Goal: Transaction & Acquisition: Purchase product/service

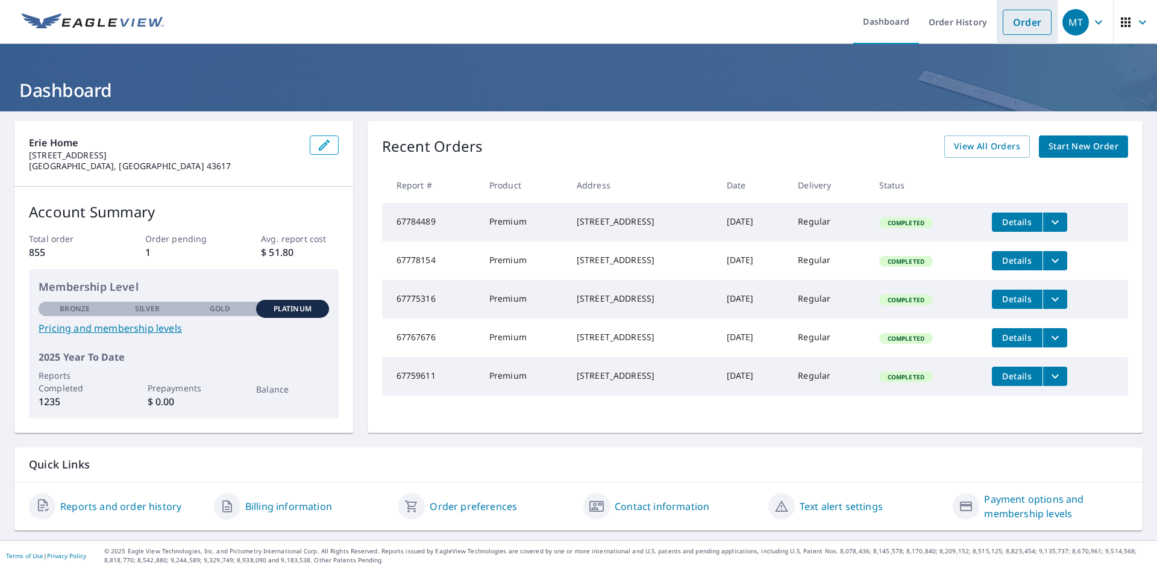
click at [1021, 24] on link "Order" at bounding box center [1027, 22] width 49 height 25
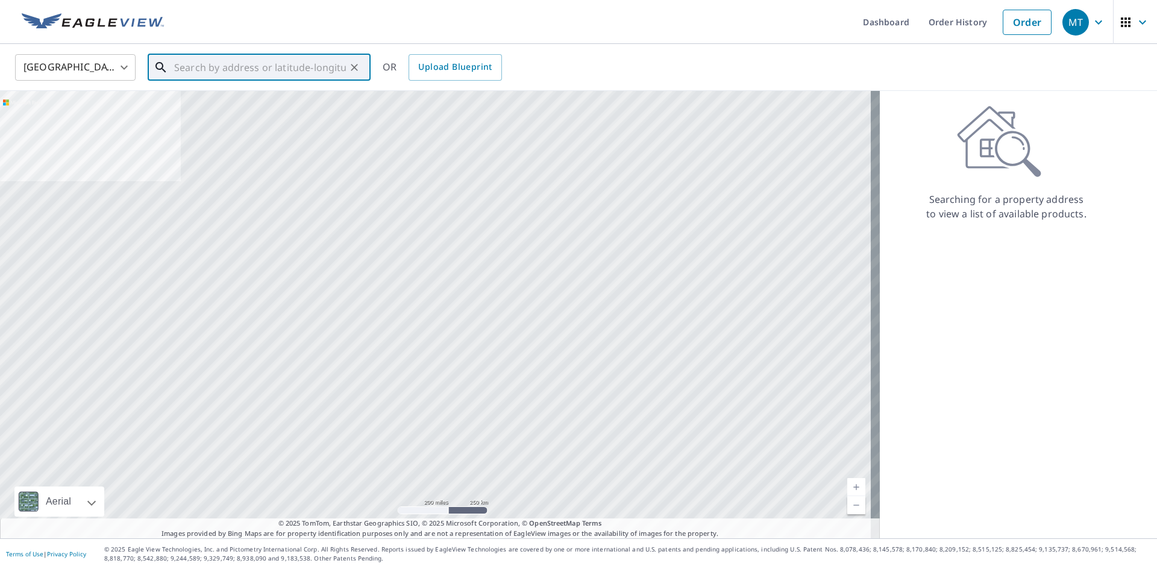
click at [209, 72] on input "text" at bounding box center [260, 68] width 172 height 34
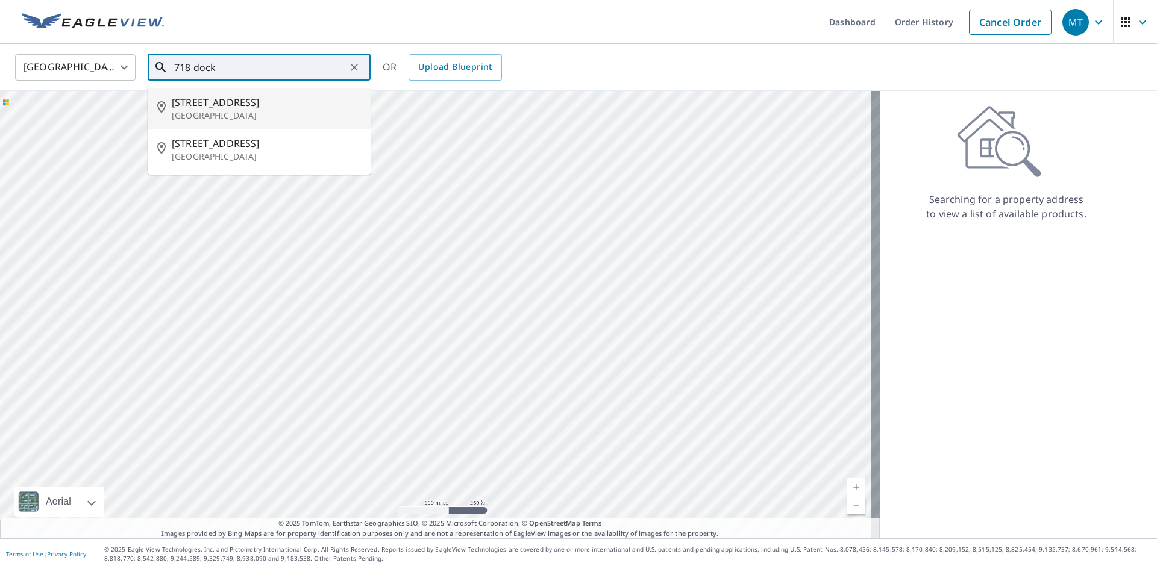
click at [224, 107] on span "[STREET_ADDRESS]" at bounding box center [266, 102] width 189 height 14
type input "[STREET_ADDRESS]"
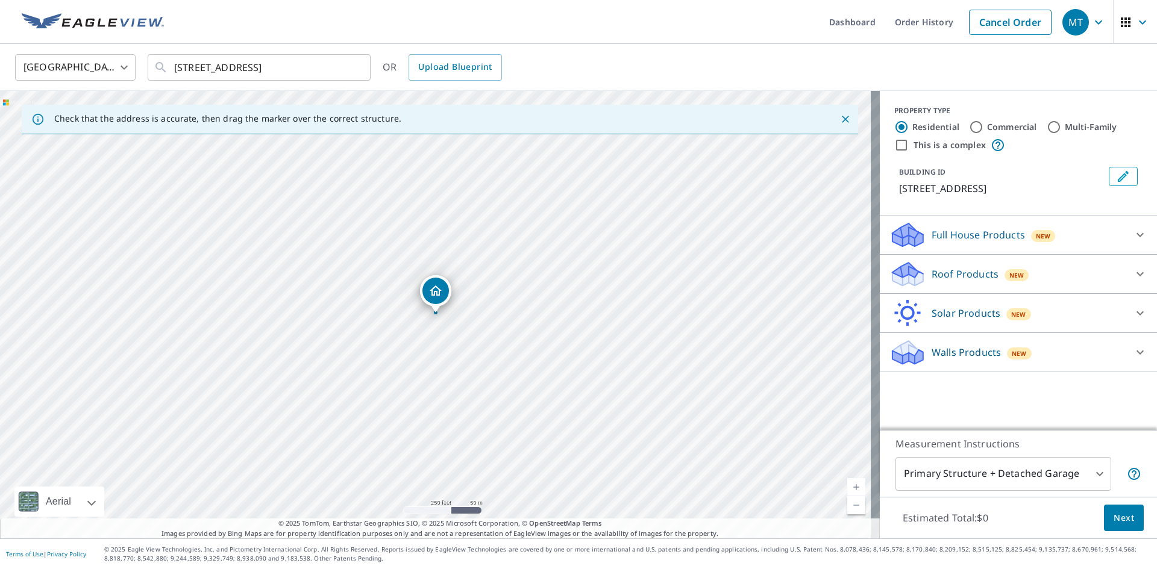
click at [900, 273] on icon at bounding box center [907, 270] width 31 height 15
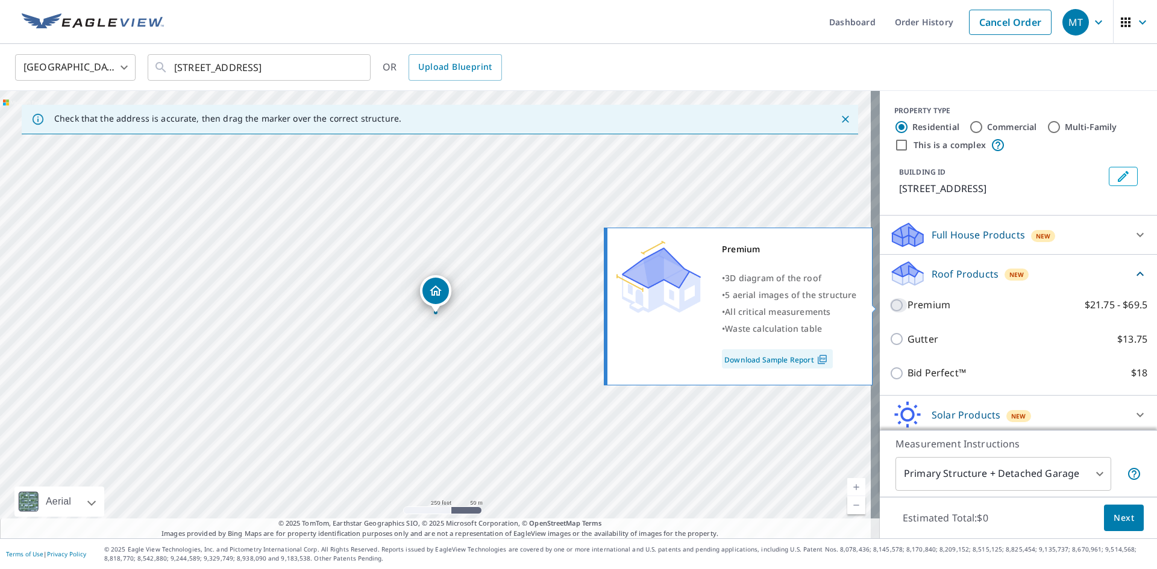
click at [890, 304] on input "Premium $21.75 - $69.5" at bounding box center [898, 305] width 18 height 14
checkbox input "true"
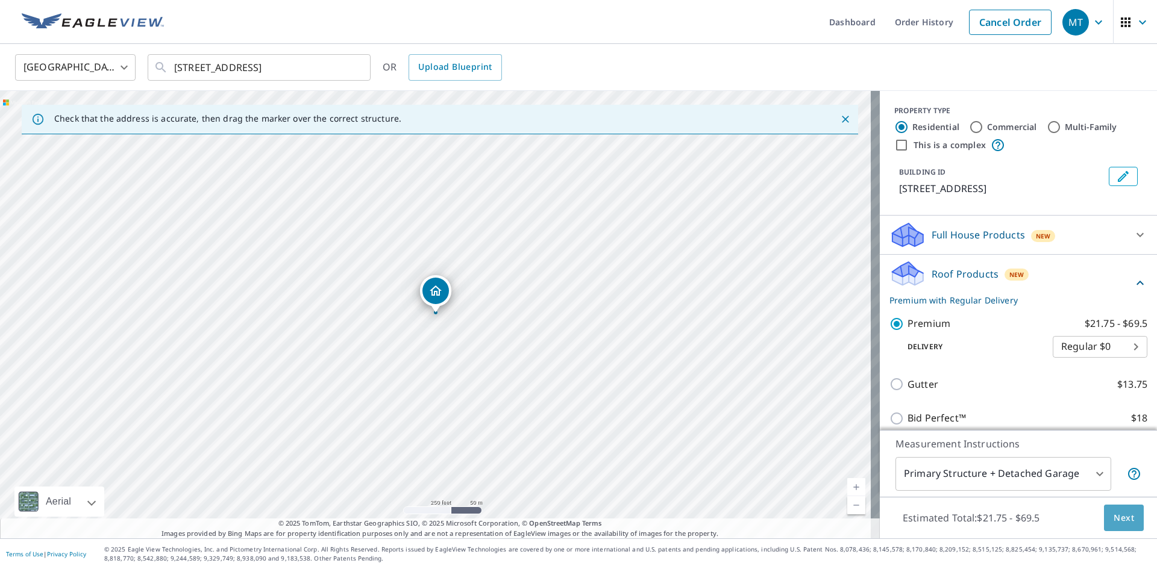
click at [1114, 517] on span "Next" at bounding box center [1124, 518] width 20 height 15
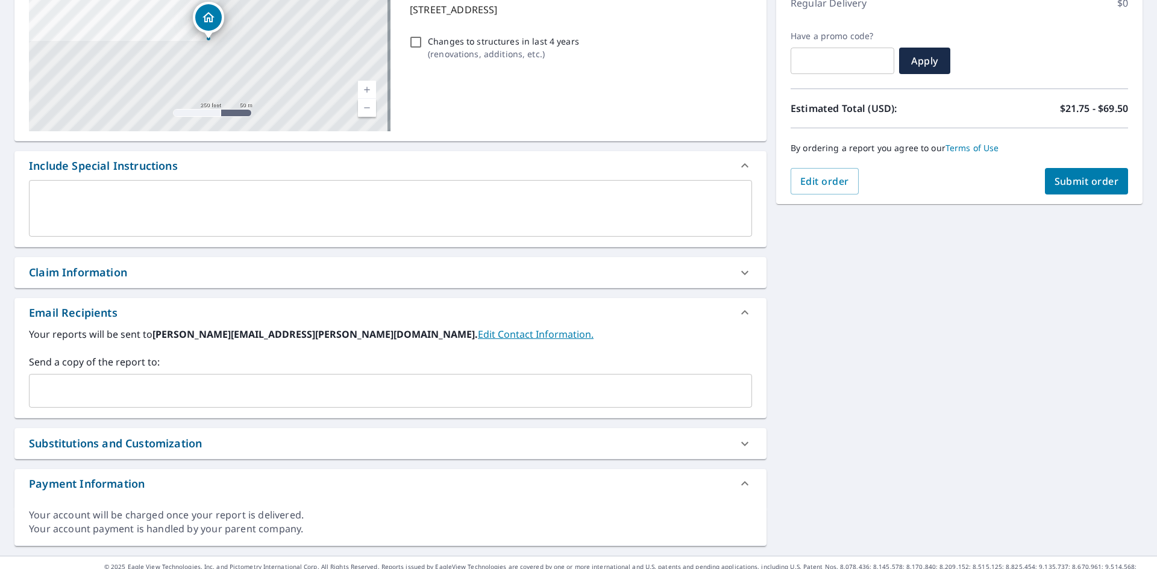
scroll to position [181, 0]
click at [66, 280] on div "Claim Information" at bounding box center [390, 272] width 752 height 31
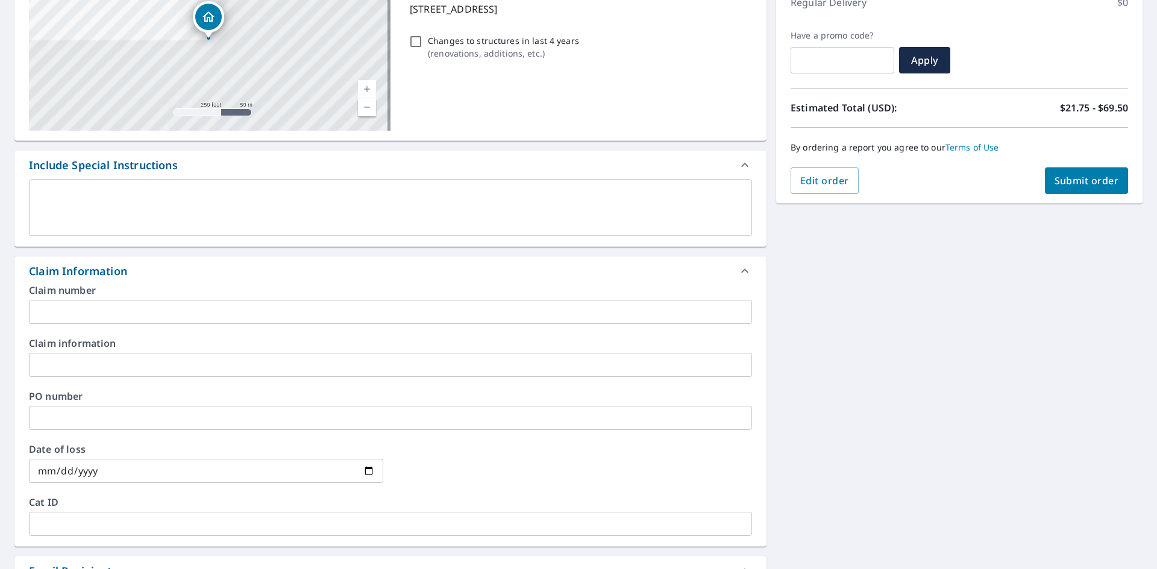
click at [46, 313] on input "text" at bounding box center [390, 312] width 723 height 24
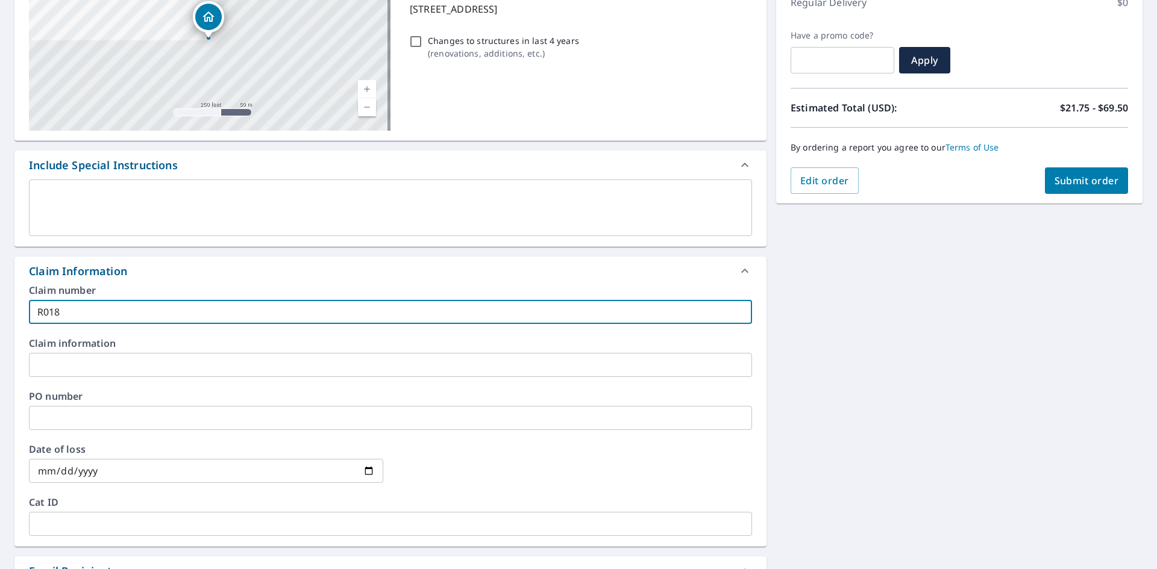
type input "R018"
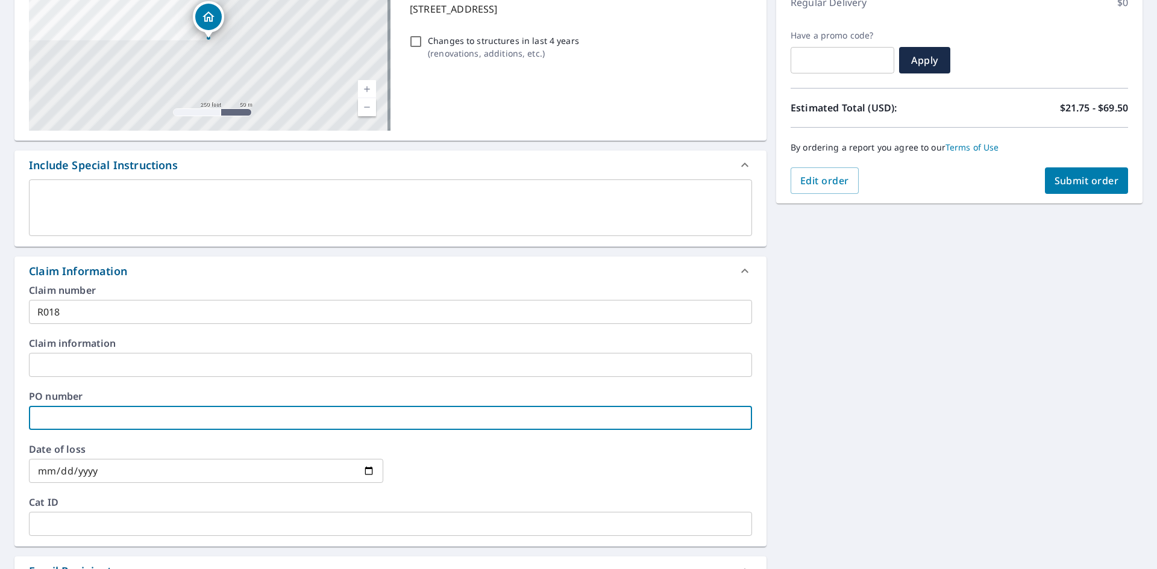
click at [64, 421] on input "text" at bounding box center [390, 418] width 723 height 24
type input "R018"
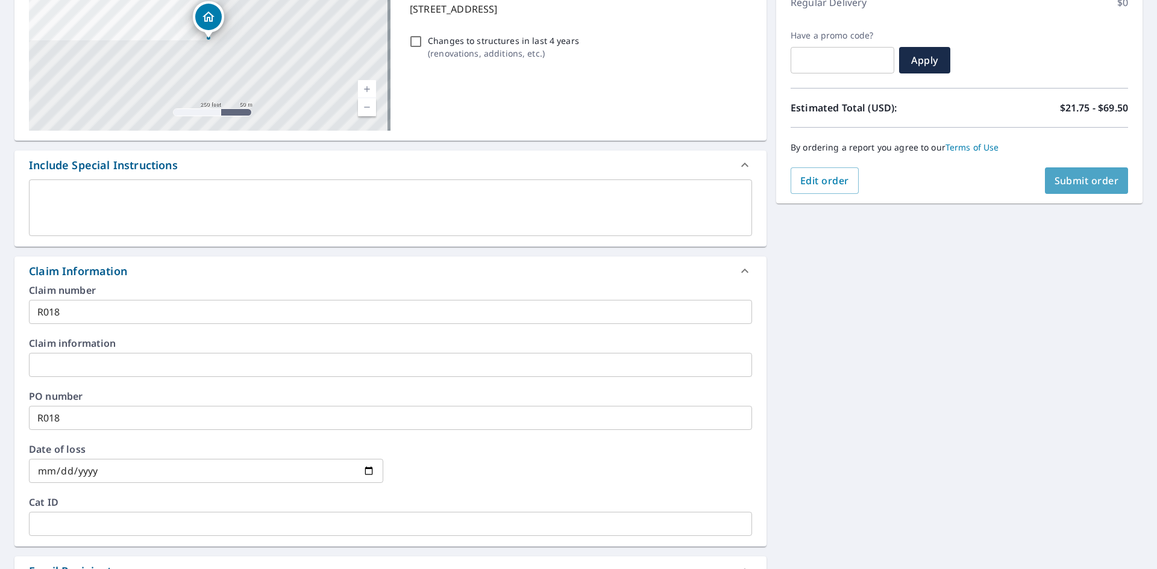
click at [1089, 181] on span "Submit order" at bounding box center [1087, 180] width 64 height 13
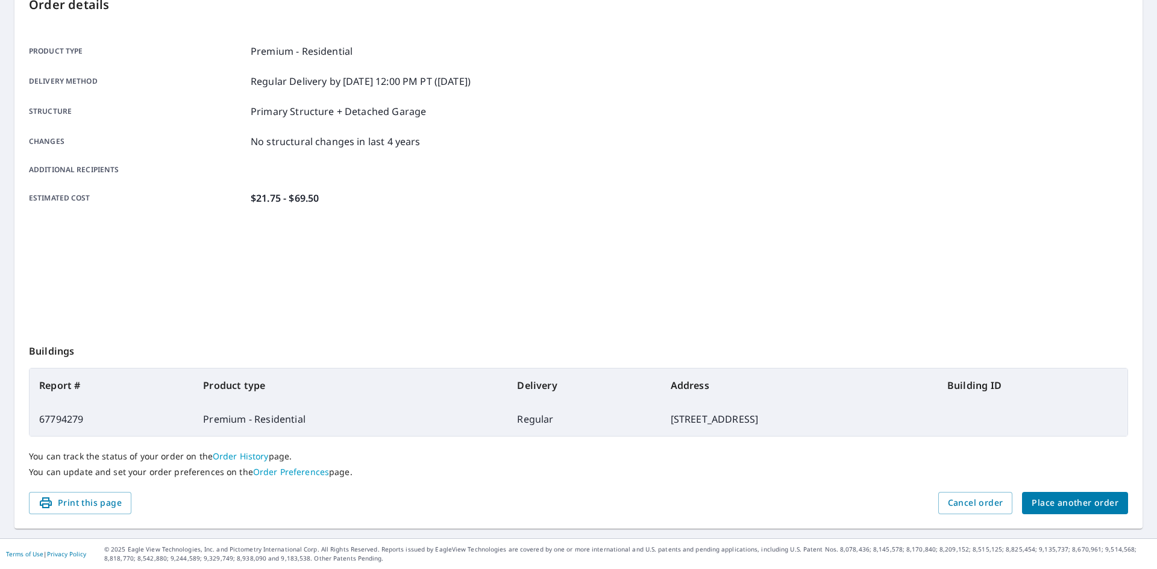
scroll to position [140, 0]
